Goal: Information Seeking & Learning: Learn about a topic

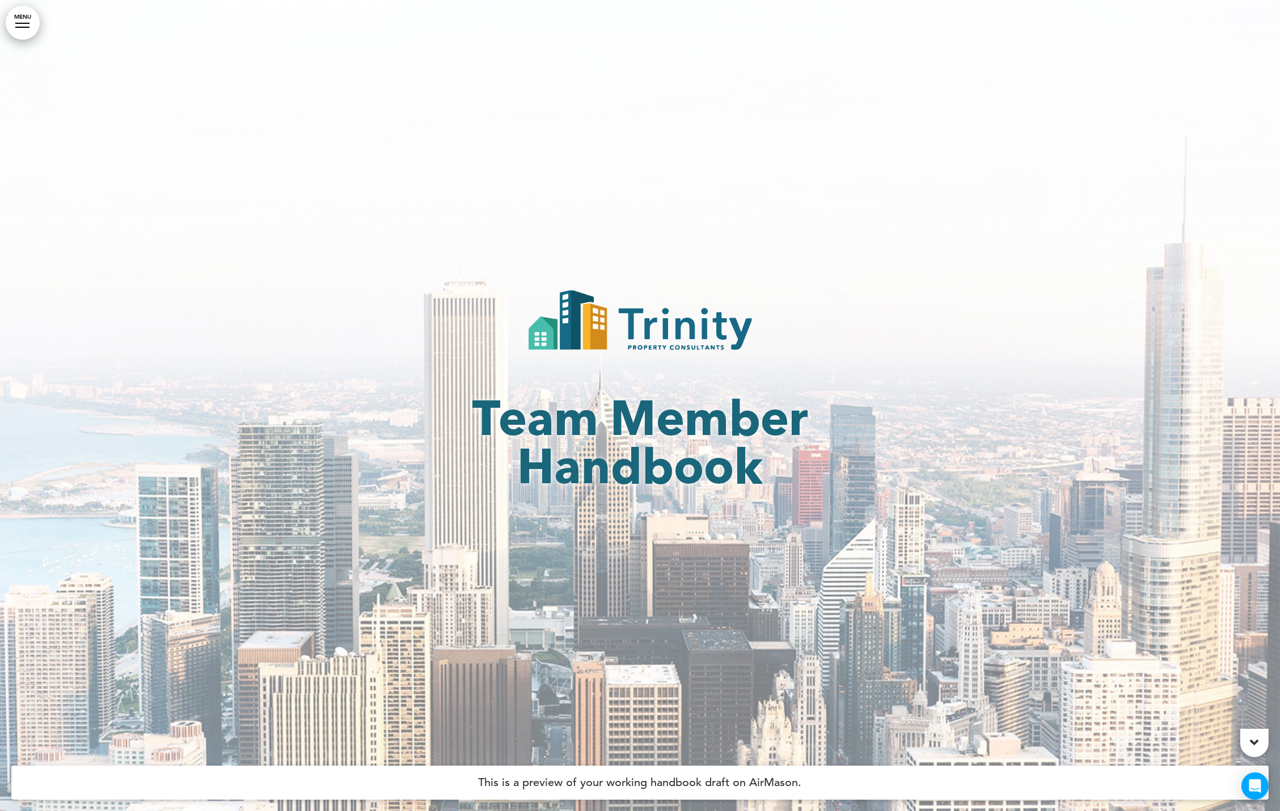
click at [29, 20] on link "MENU" at bounding box center [23, 23] width 34 height 34
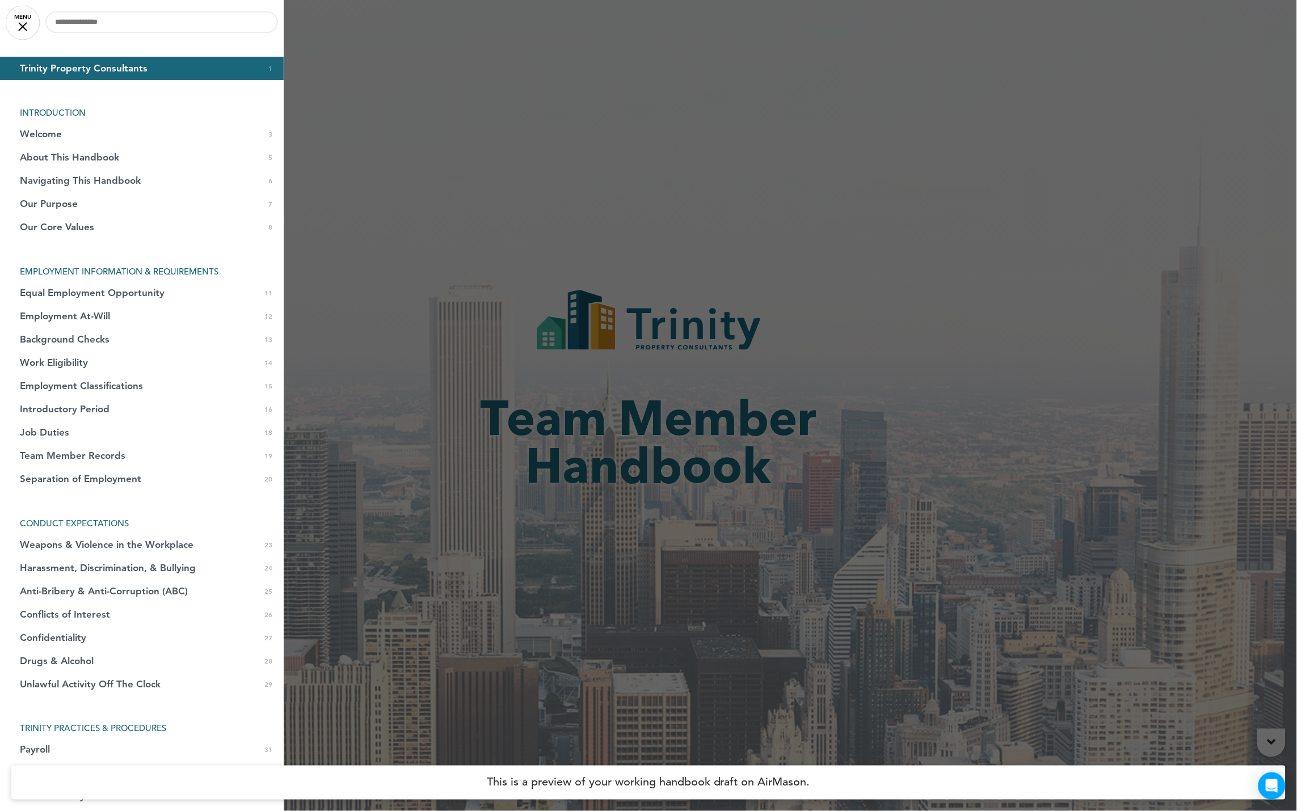
click at [538, 539] on div at bounding box center [648, 405] width 1297 height 811
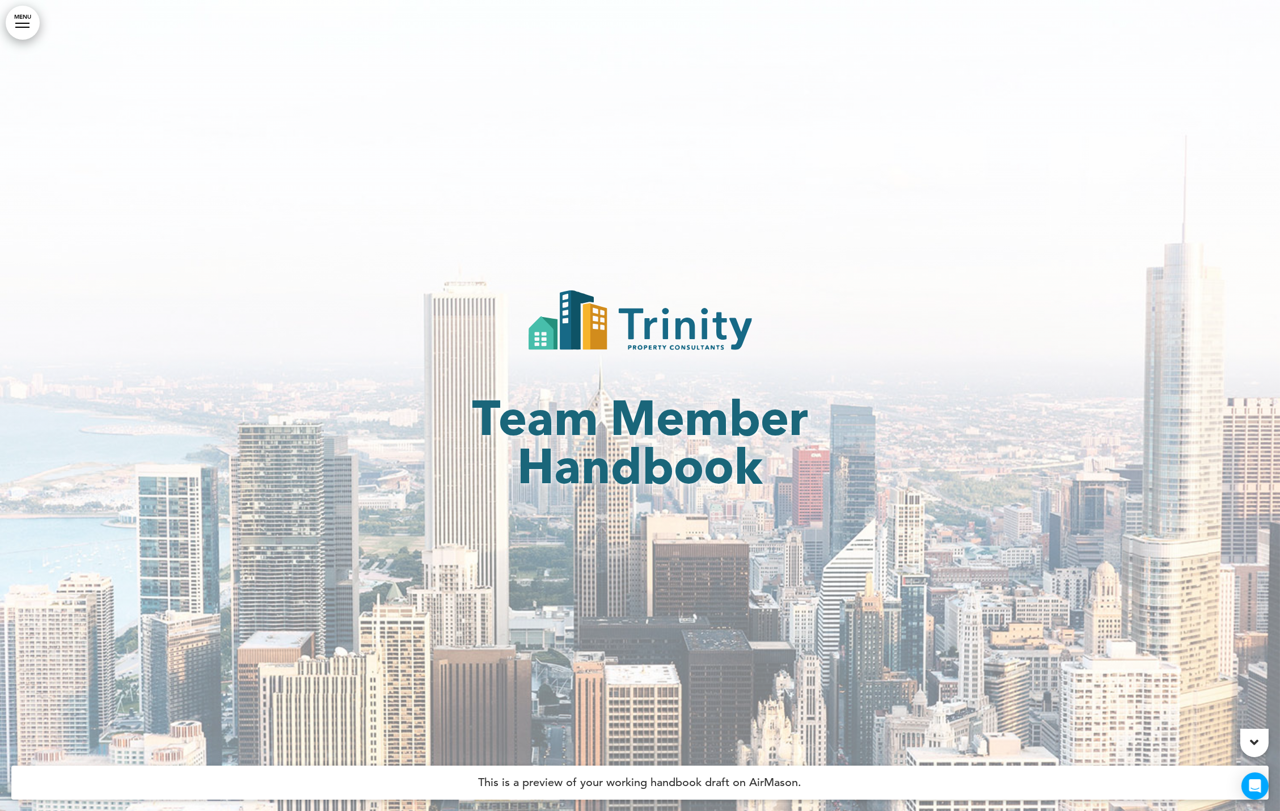
click at [20, 35] on link "MENU" at bounding box center [23, 23] width 34 height 34
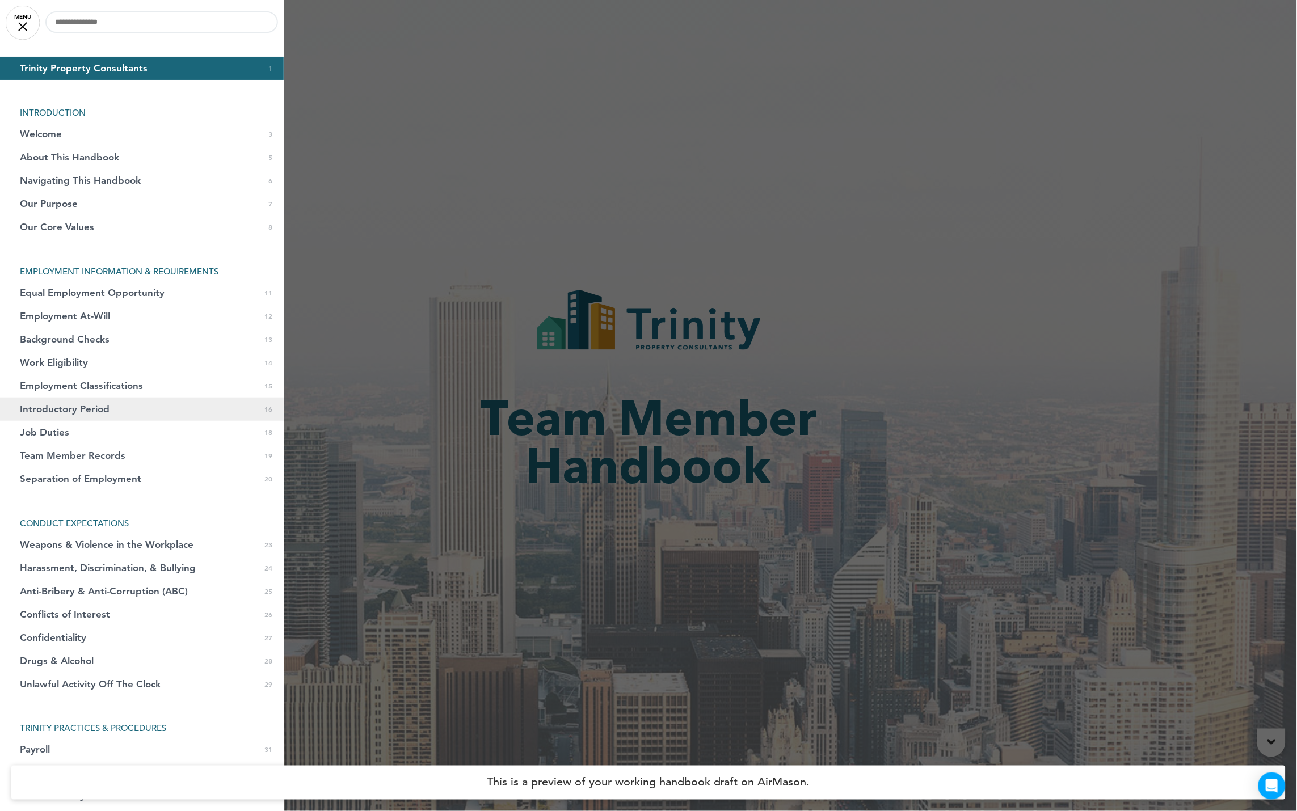
click at [107, 410] on span "Introductory Period" at bounding box center [65, 409] width 90 height 10
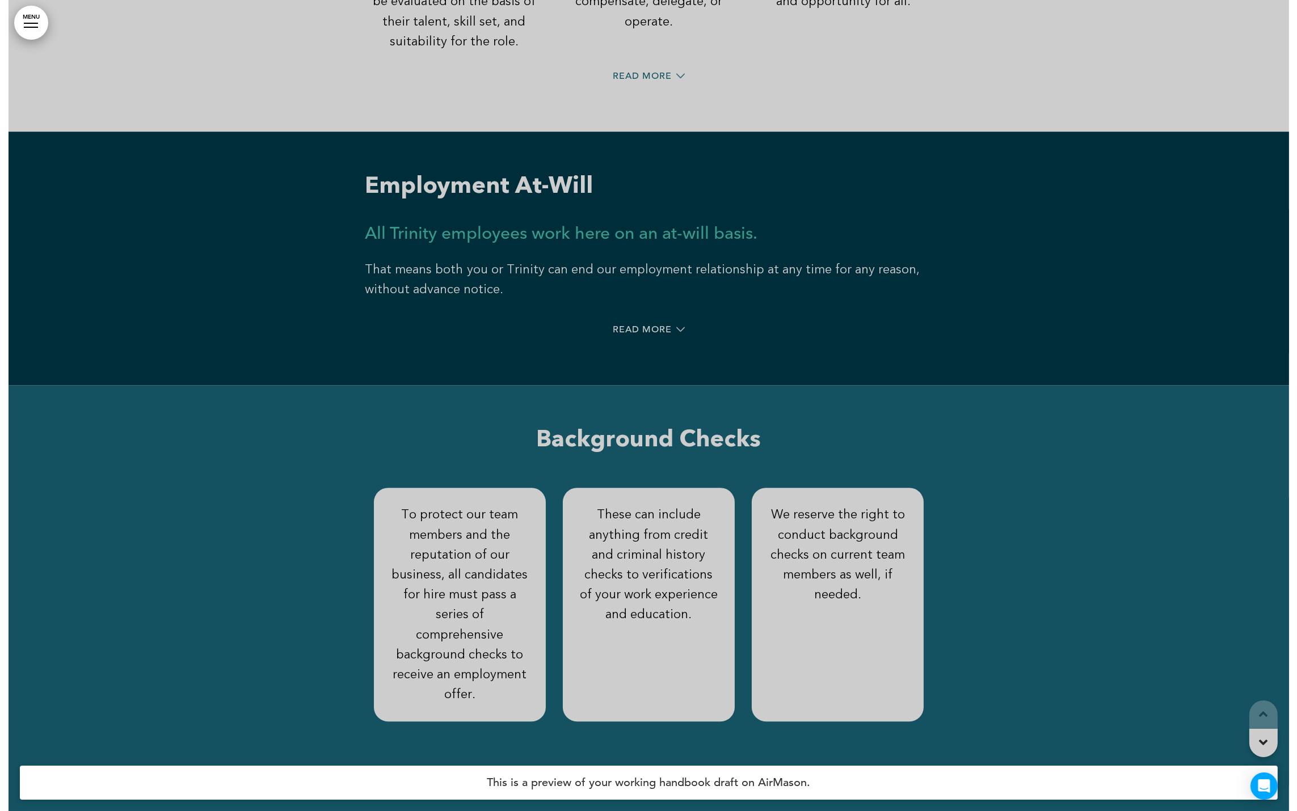
scroll to position [8557, 0]
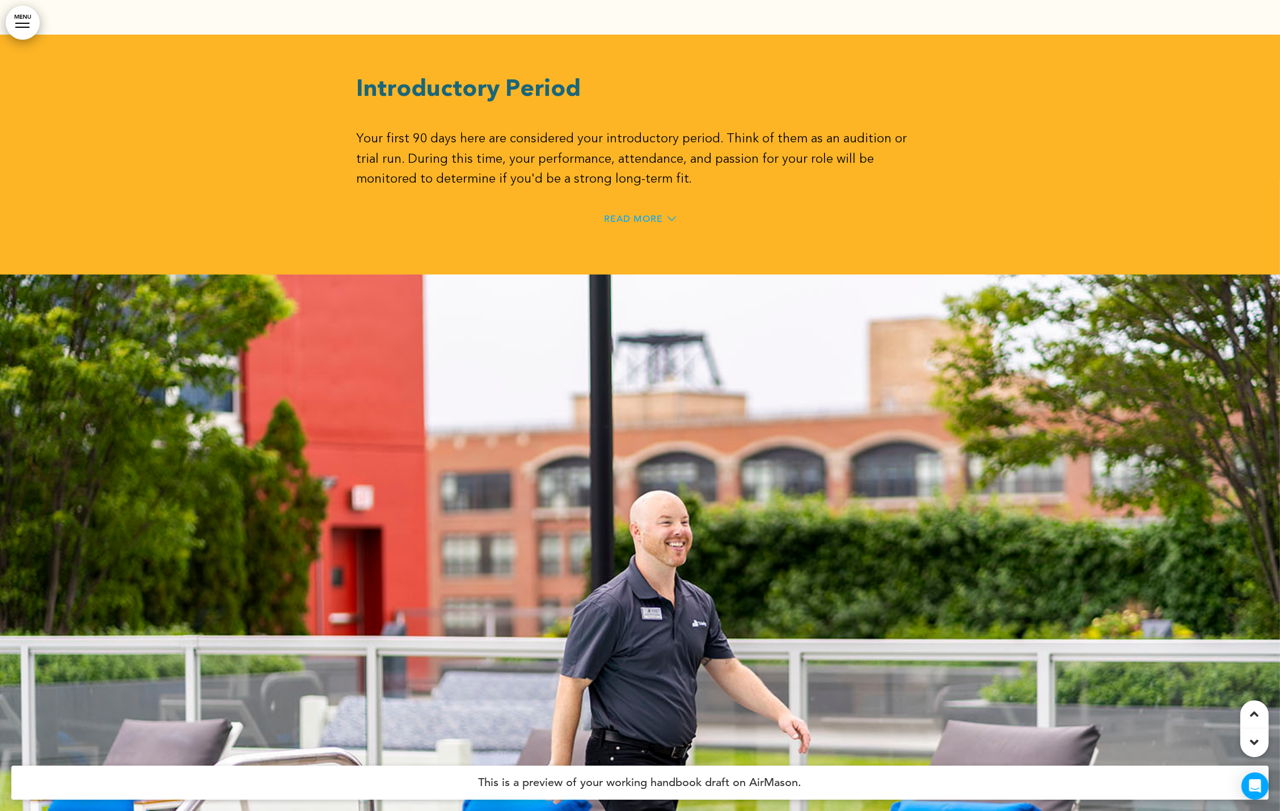
click at [640, 214] on span "Read More" at bounding box center [634, 218] width 59 height 9
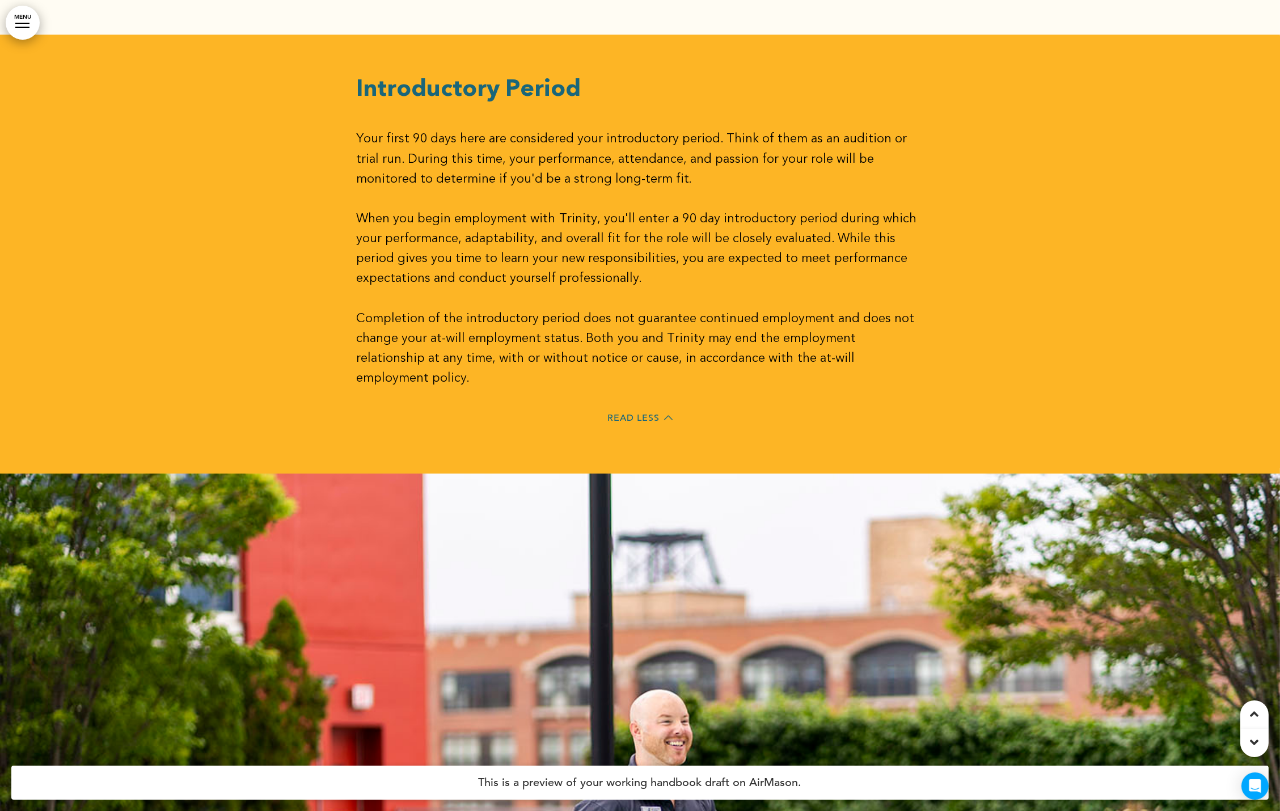
click at [173, 247] on div at bounding box center [640, 254] width 1280 height 439
click at [20, 23] on div at bounding box center [22, 23] width 14 height 1
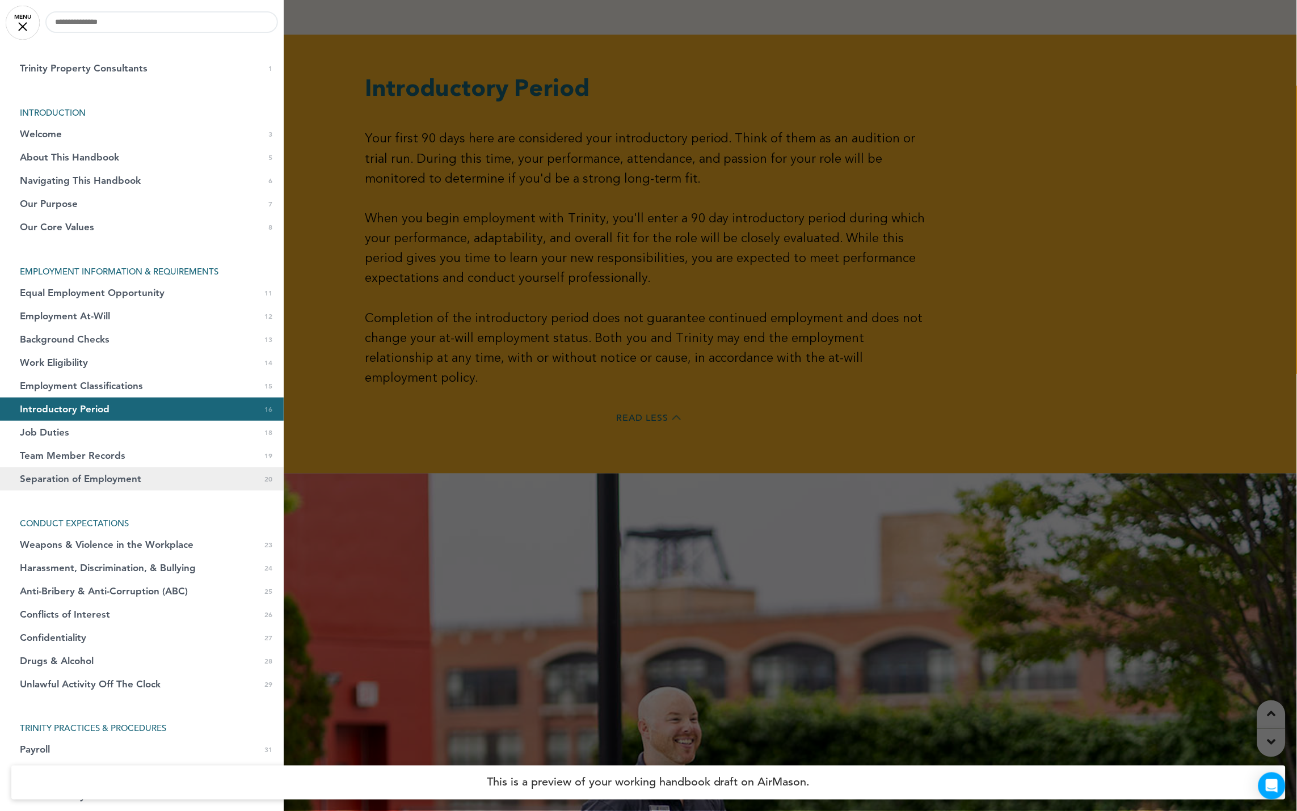
click at [120, 469] on link "Separation of Employment 0 20" at bounding box center [142, 478] width 284 height 23
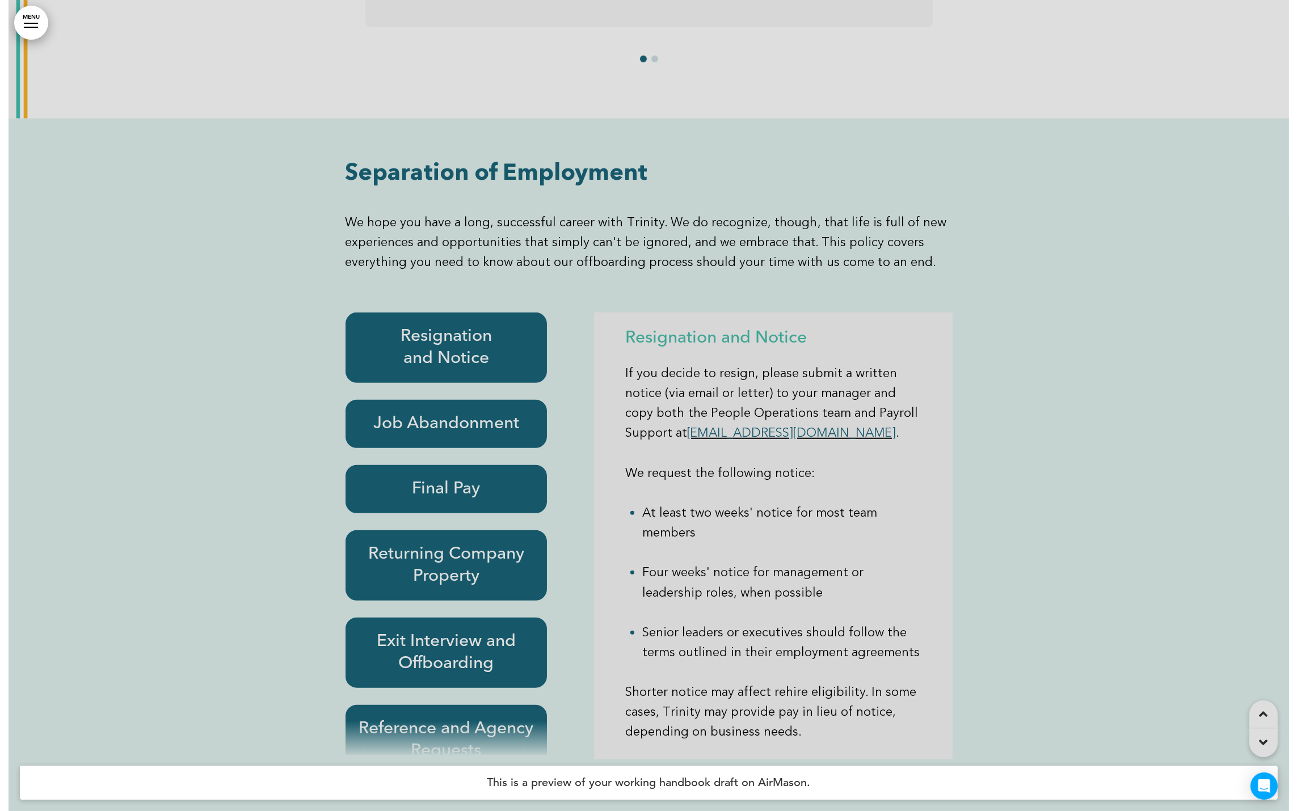
scroll to position [10797, 0]
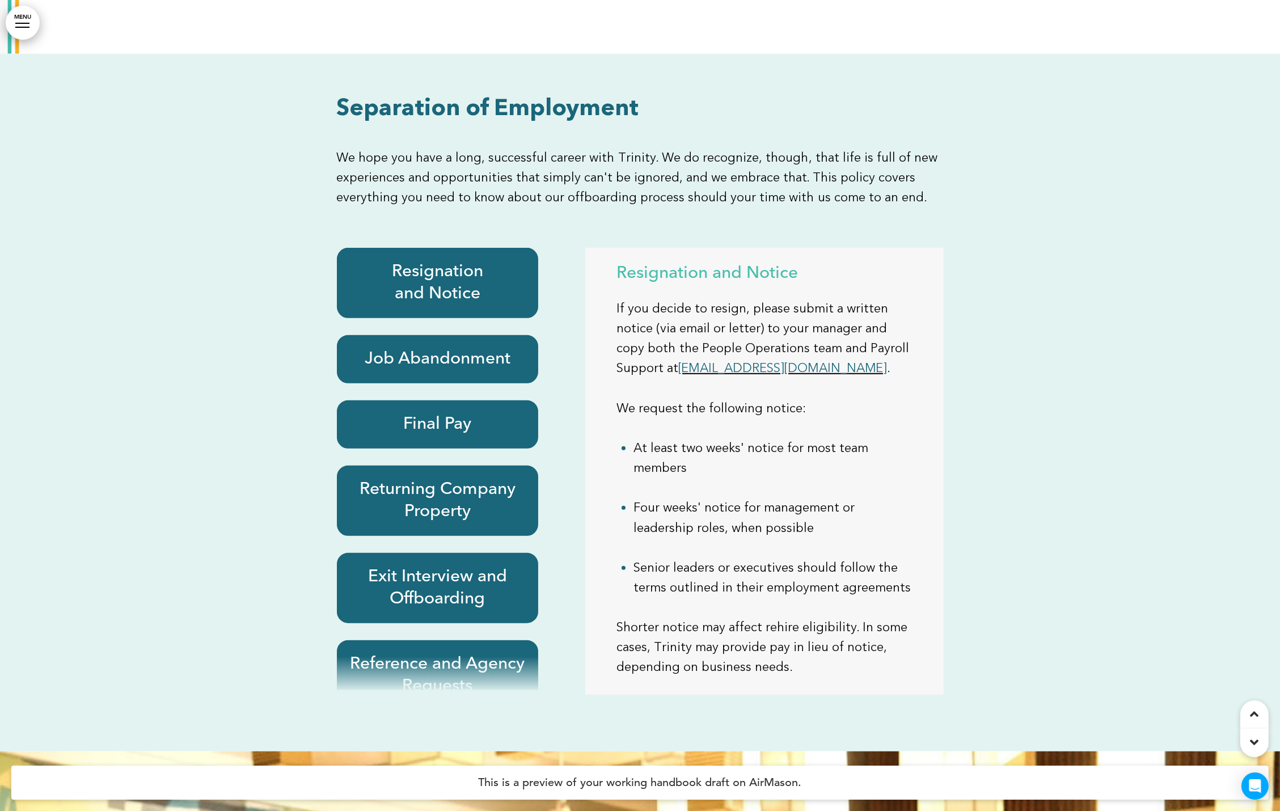
click at [437, 348] on h6 "Job Abandonment" at bounding box center [438, 359] width 176 height 22
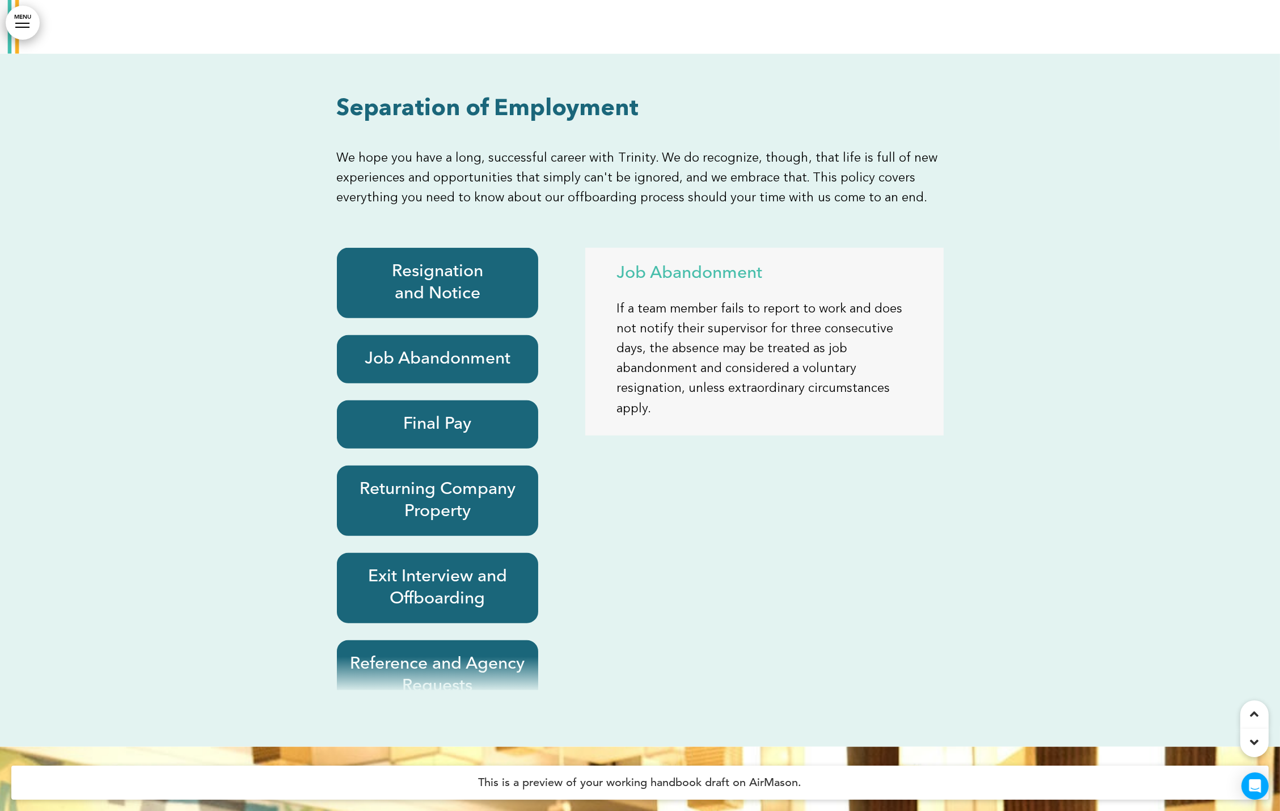
click at [416, 413] on h6 "Final Pay" at bounding box center [438, 424] width 176 height 22
click at [256, 258] on div at bounding box center [640, 400] width 1280 height 693
click at [17, 33] on link "MENU" at bounding box center [23, 23] width 34 height 34
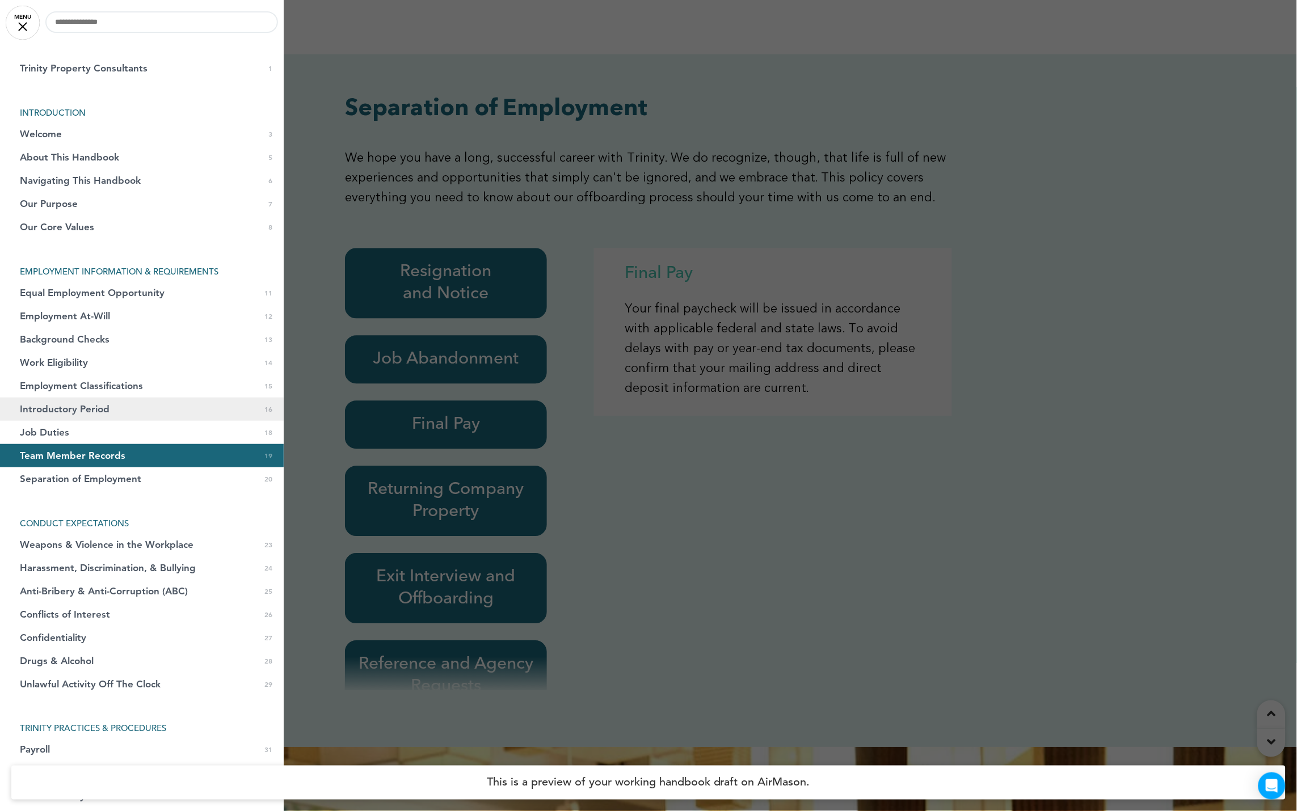
click at [92, 421] on link "Job Duties 0 18" at bounding box center [142, 432] width 284 height 23
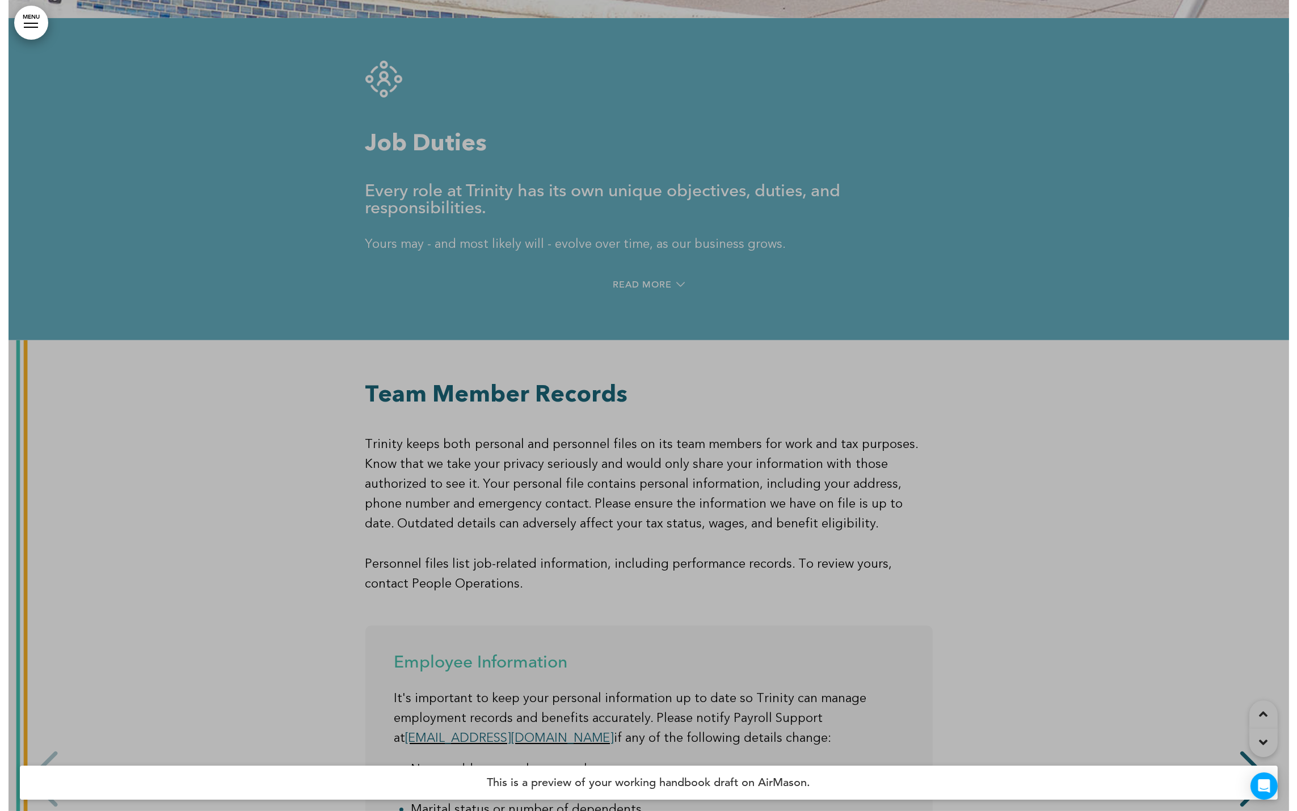
scroll to position [9788, 0]
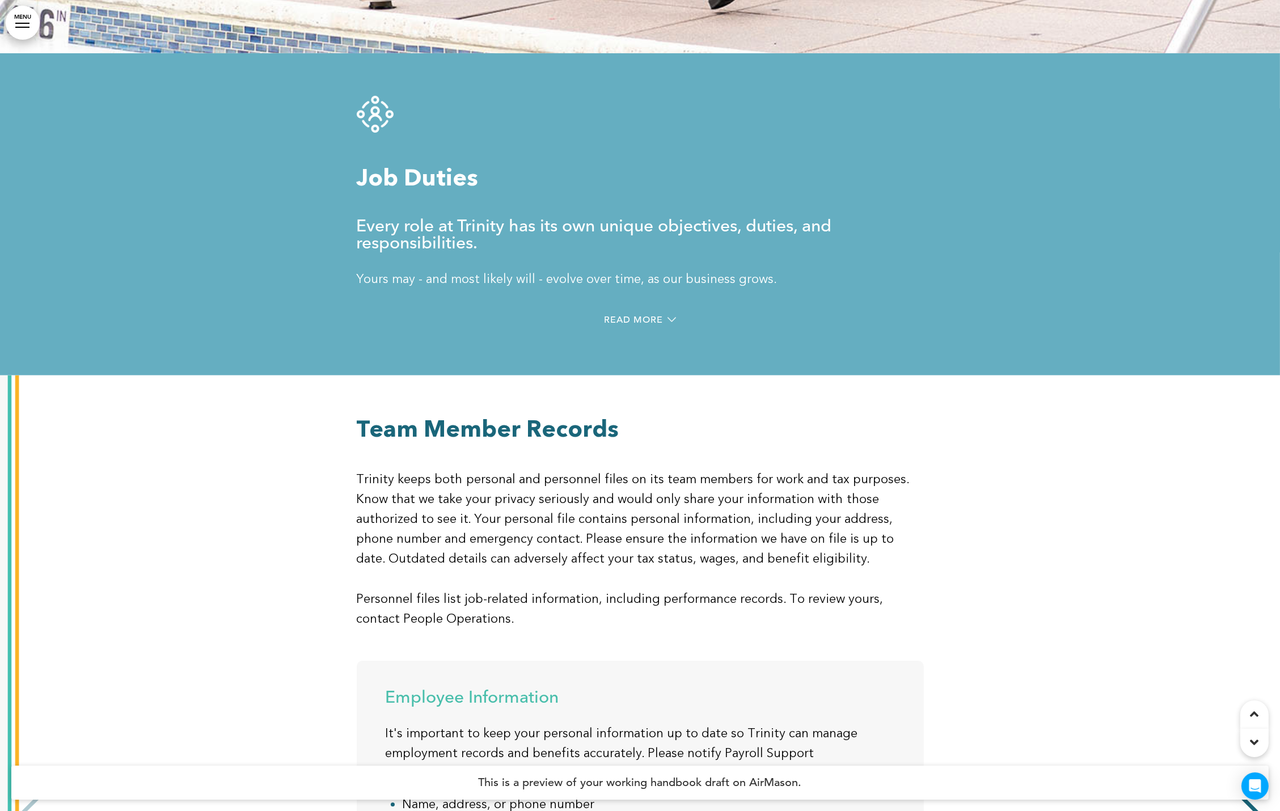
click at [15, 19] on link "MENU" at bounding box center [23, 23] width 34 height 34
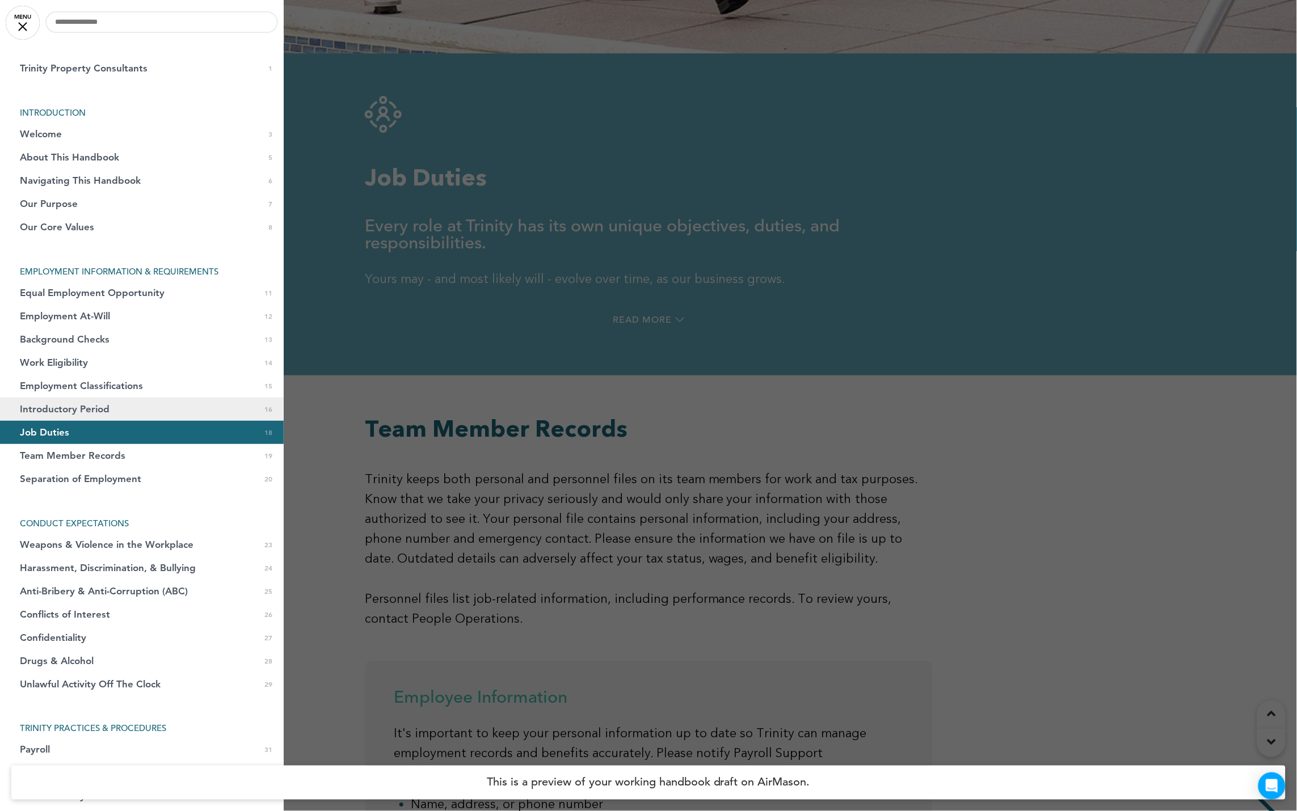
click at [102, 404] on span "Introductory Period" at bounding box center [65, 409] width 90 height 10
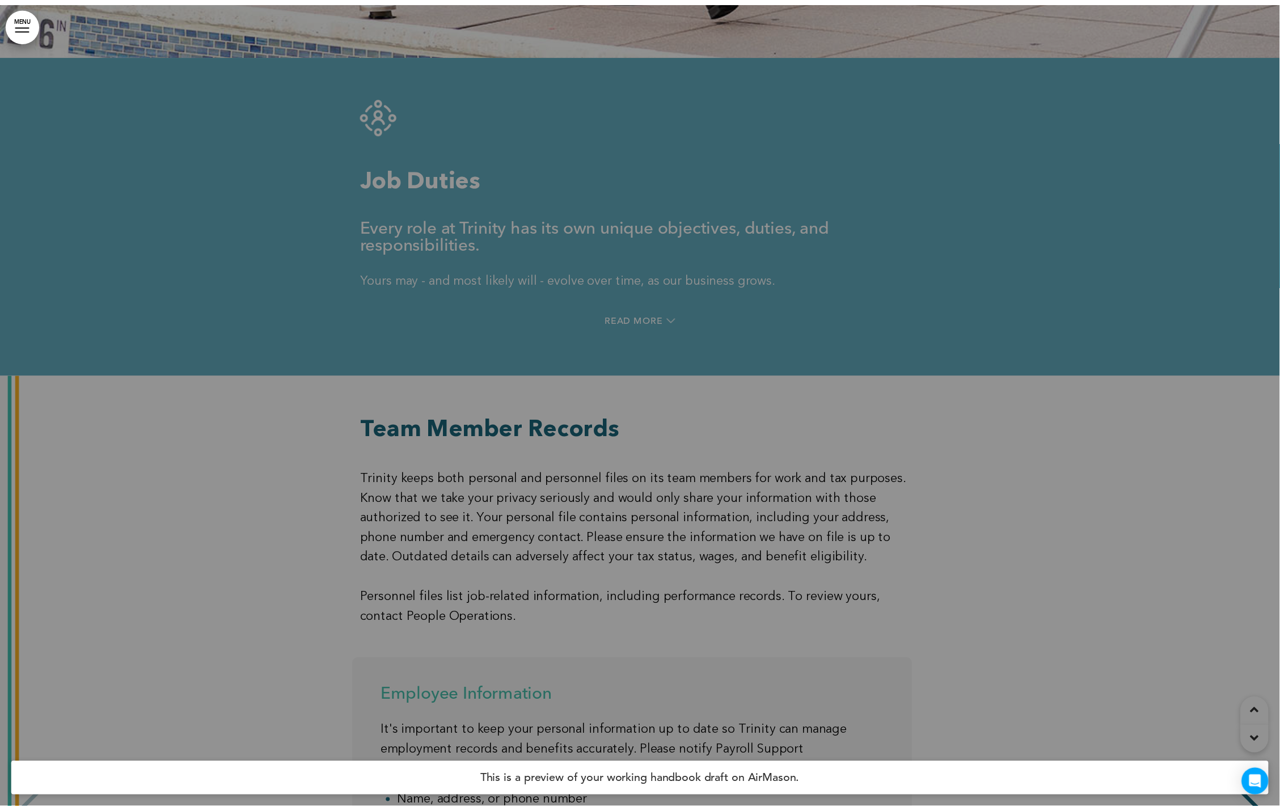
scroll to position [8557, 0]
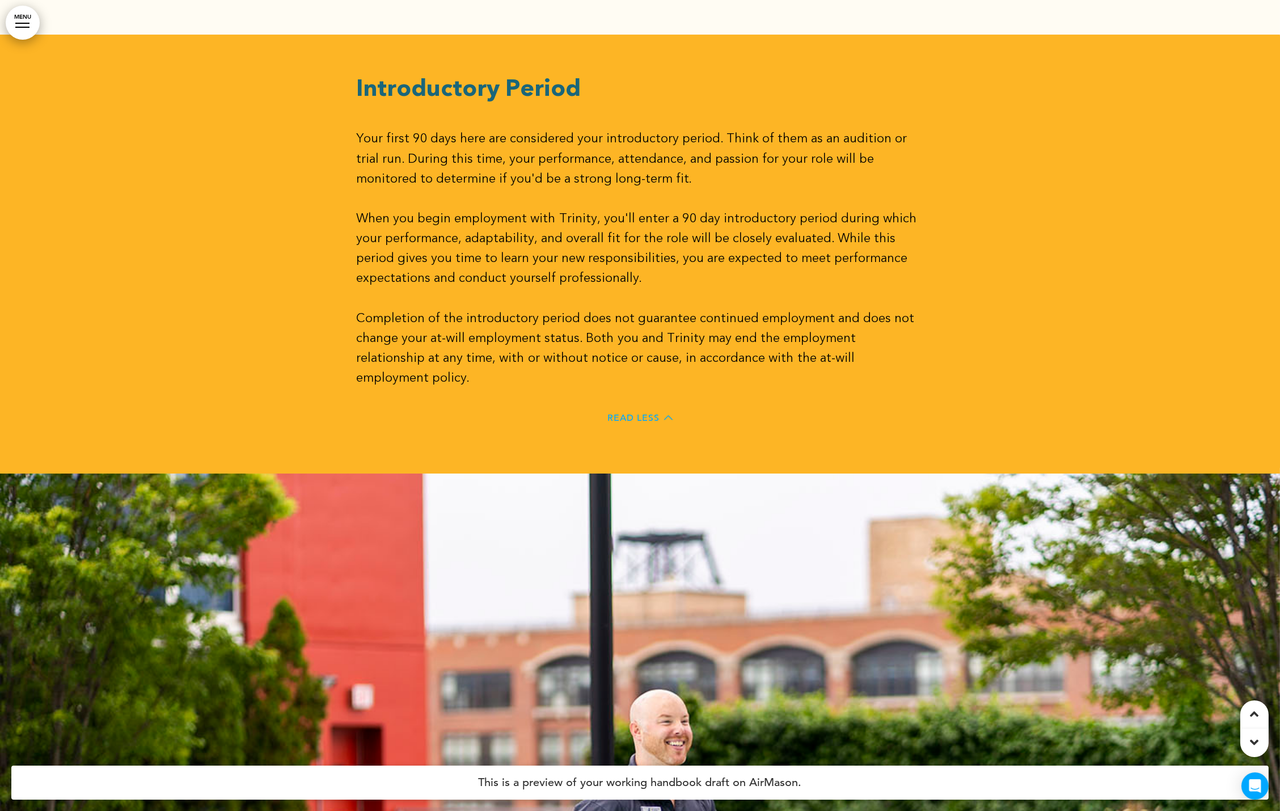
click at [637, 413] on span "Read Less" at bounding box center [634, 417] width 52 height 9
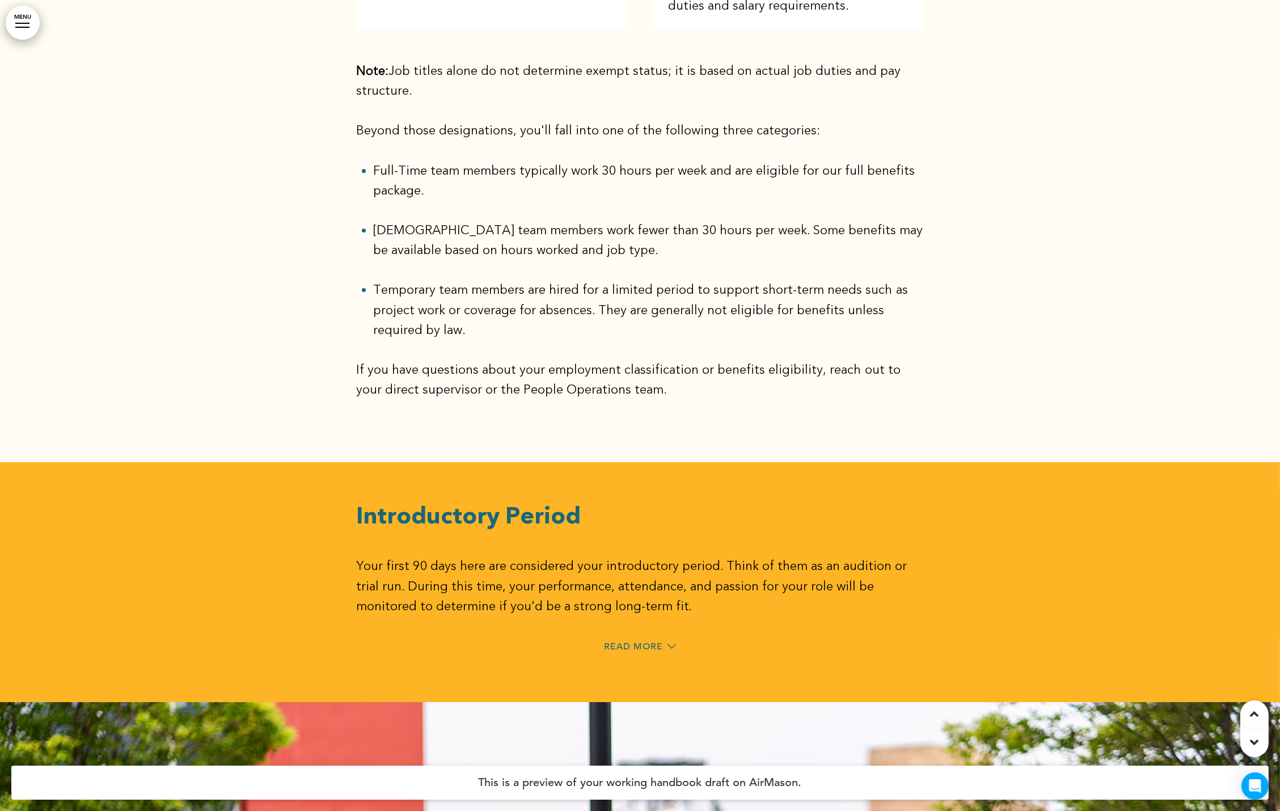
scroll to position [7985, 0]
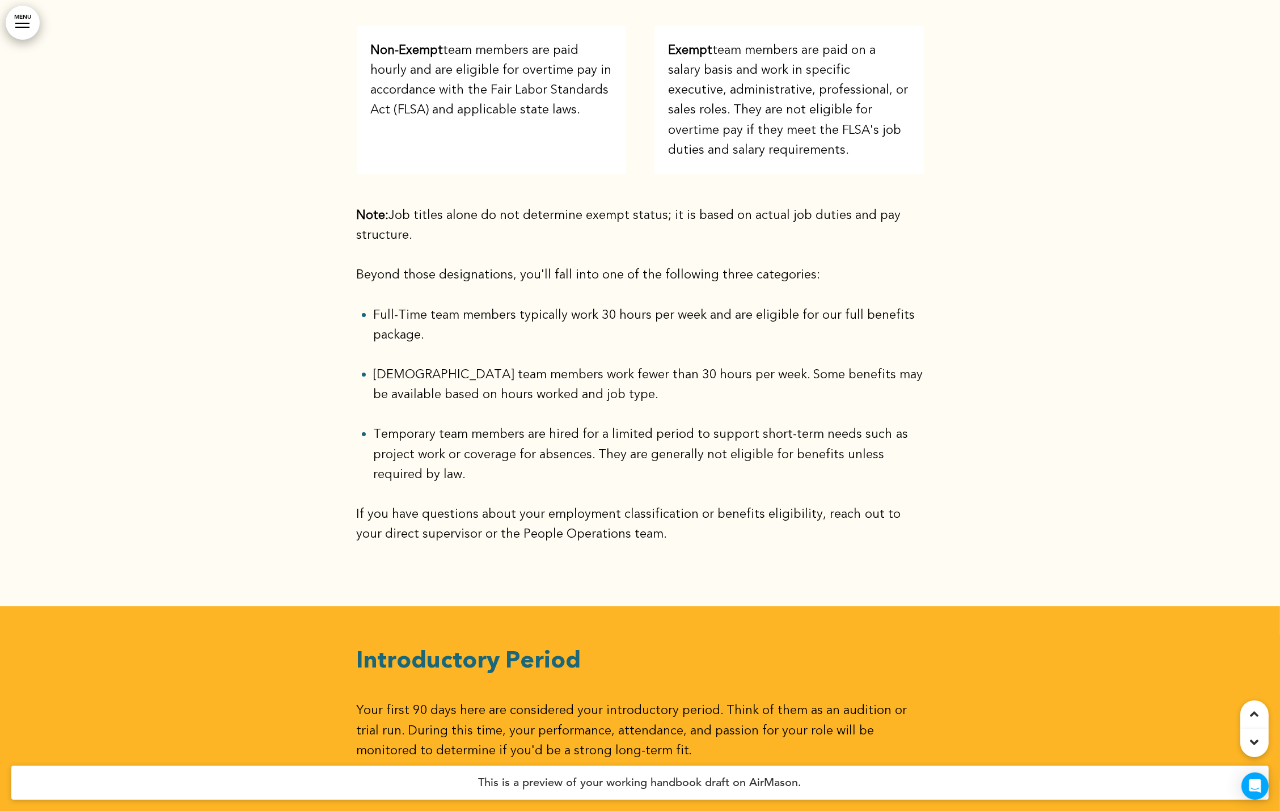
click at [22, 20] on link "MENU" at bounding box center [23, 23] width 34 height 34
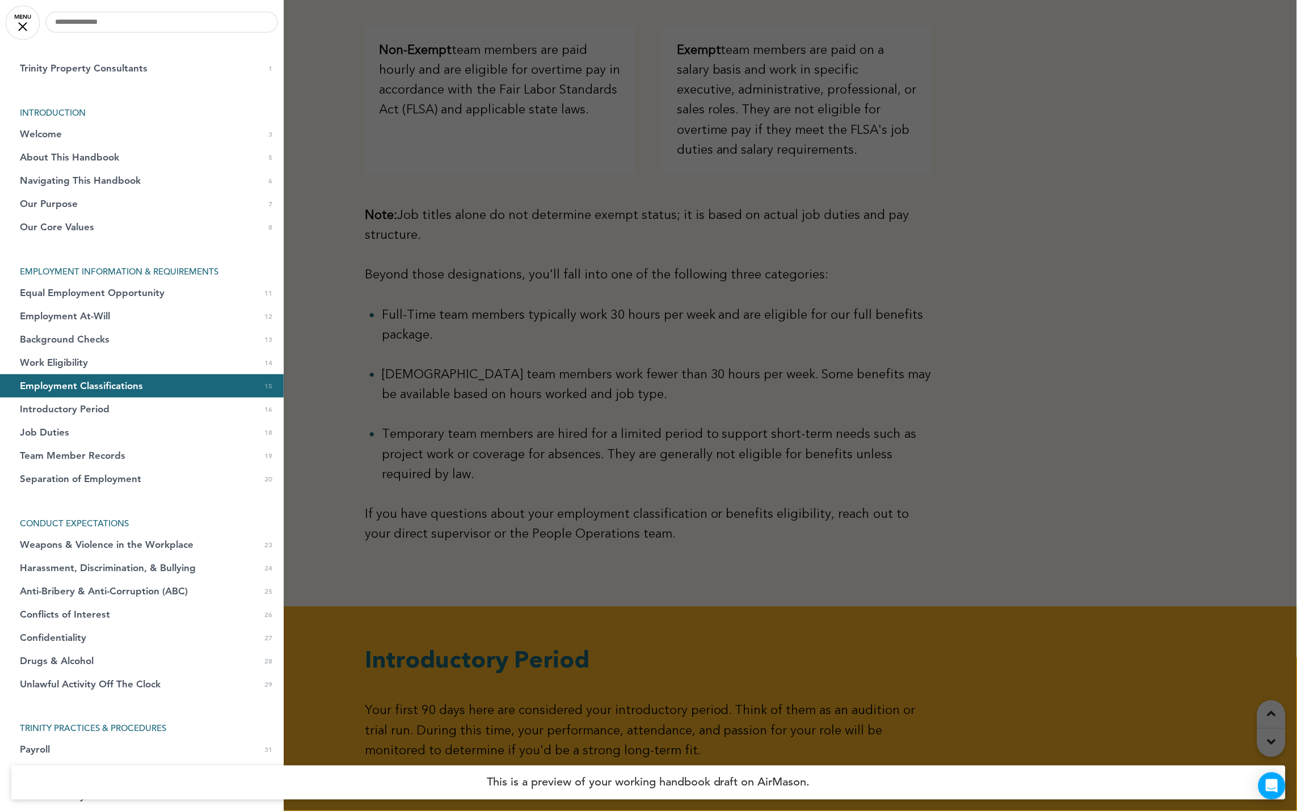
click at [321, 91] on div at bounding box center [648, 405] width 1297 height 811
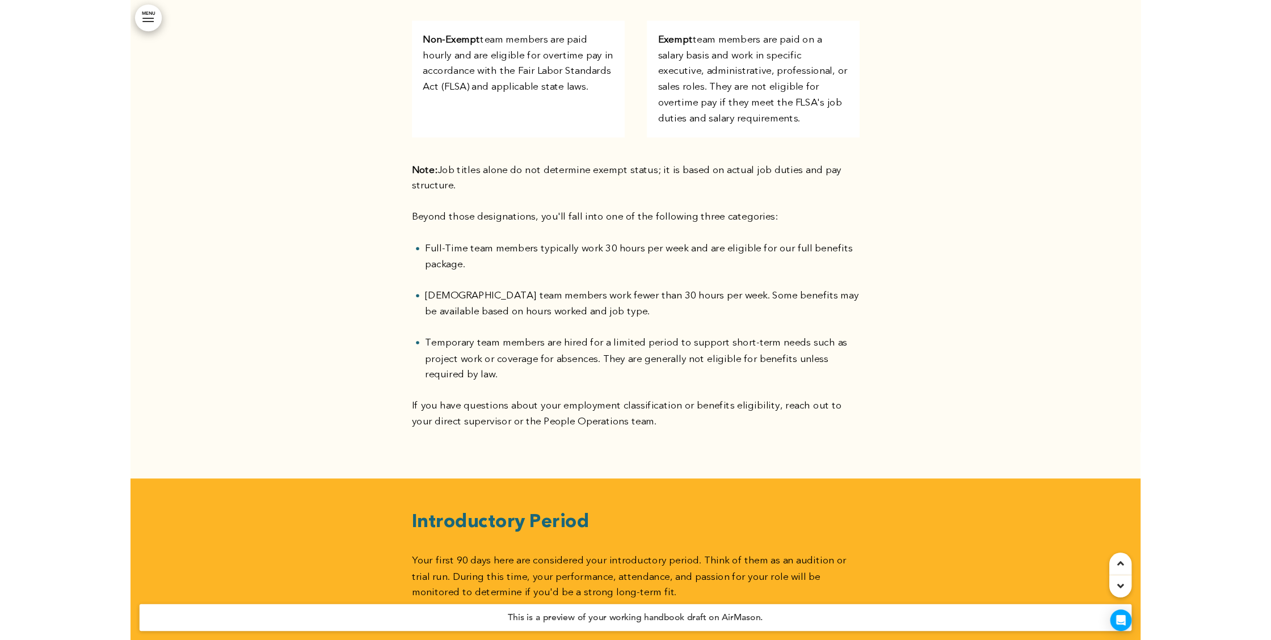
scroll to position [0, 0]
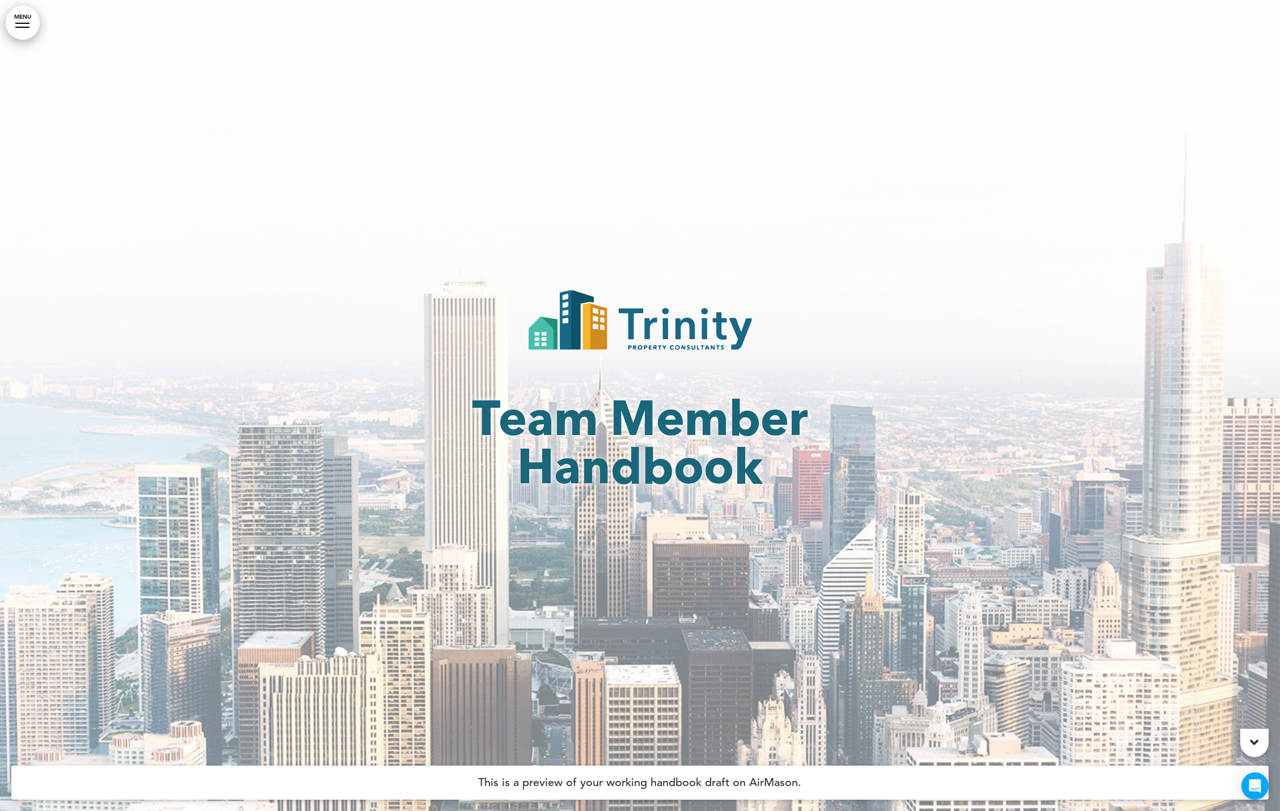
click at [355, 301] on div at bounding box center [640, 405] width 1280 height 811
